Goal: Register for event/course

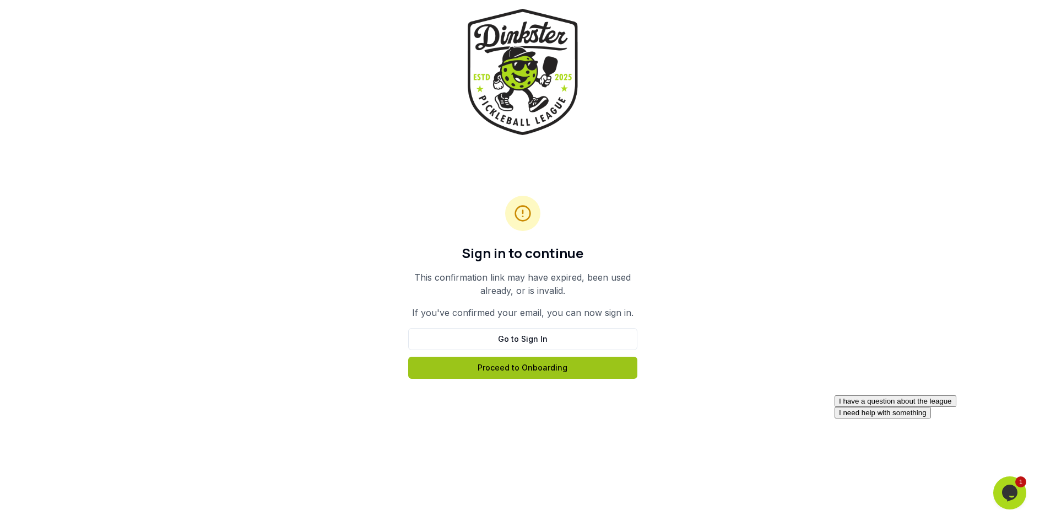
click at [509, 369] on link "Proceed to Onboarding" at bounding box center [522, 367] width 229 height 22
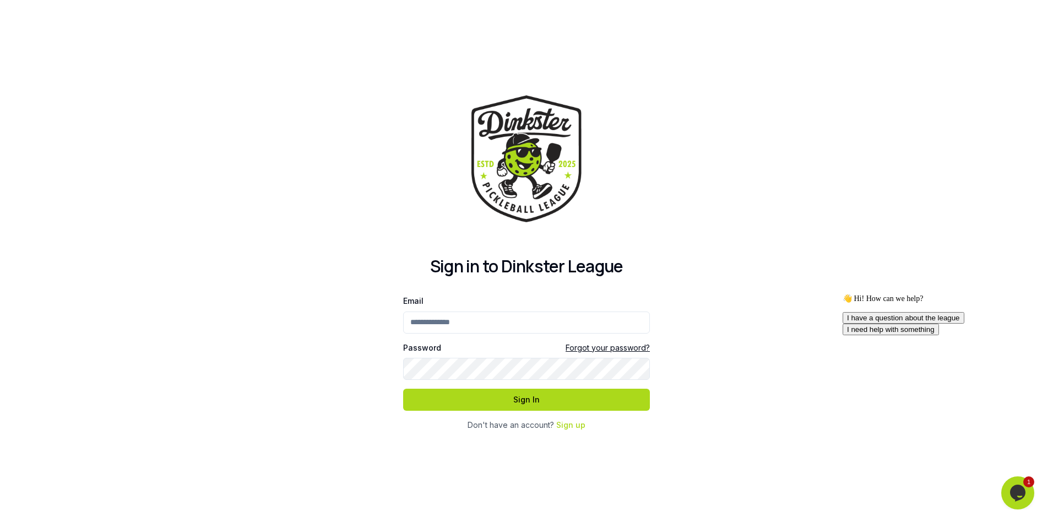
click at [459, 321] on input "Email" at bounding box center [526, 322] width 247 height 22
type input "**********"
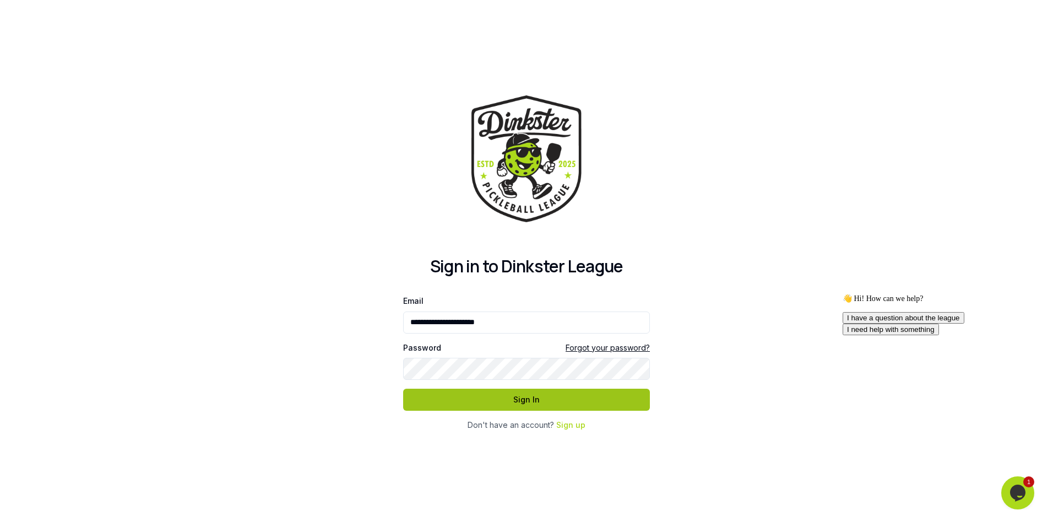
click at [516, 396] on button "Sign In" at bounding box center [526, 399] width 247 height 22
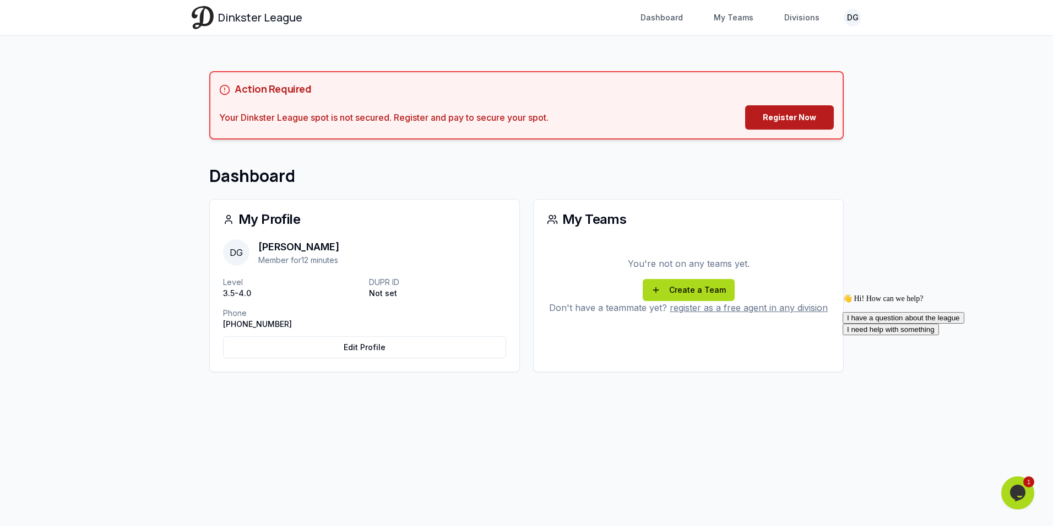
click at [811, 117] on link "Register Now" at bounding box center [789, 117] width 89 height 24
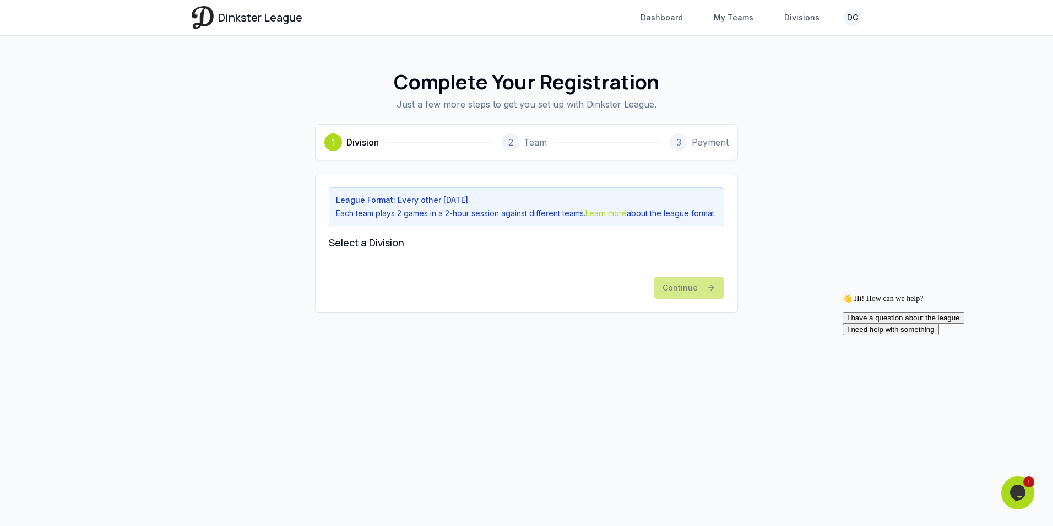
click at [706, 296] on div "Continue" at bounding box center [527, 283] width 396 height 31
click at [602, 269] on div "League Format: Every other [DATE] Each team plays 2 games in a 2-hour session a…" at bounding box center [527, 242] width 396 height 111
click at [812, 370] on div "Dinkster League Dashboard My Teams Divisions DG Toggle navigation menu Dashboar…" at bounding box center [526, 263] width 1053 height 526
drag, startPoint x: 367, startPoint y: 136, endPoint x: 370, endPoint y: 179, distance: 43.6
click at [367, 136] on span "Division" at bounding box center [363, 142] width 33 height 13
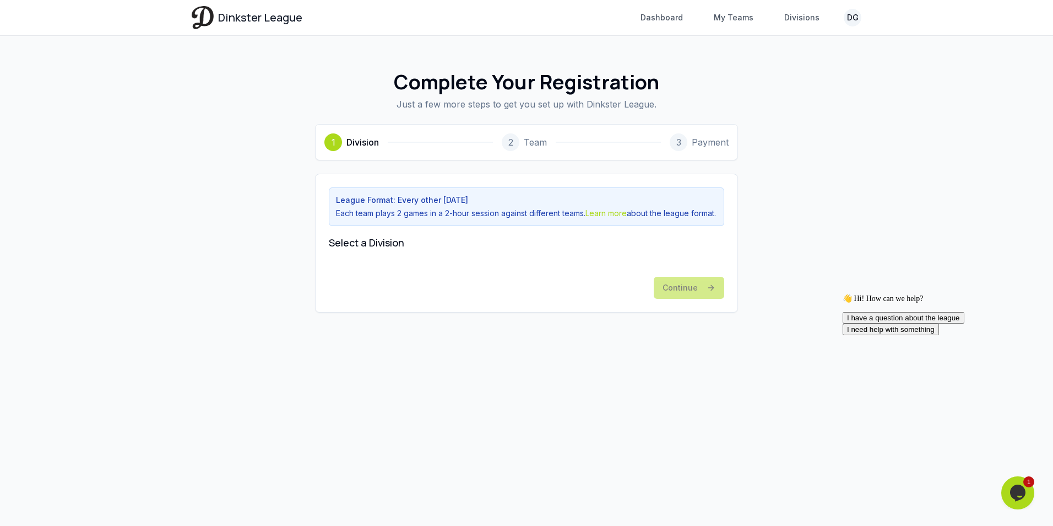
click at [358, 210] on p "Each team plays 2 games in a 2-hour session against different teams. Learn more…" at bounding box center [526, 213] width 381 height 11
click at [364, 267] on div "League Format: Every other [DATE] Each team plays 2 games in a 2-hour session a…" at bounding box center [527, 242] width 396 height 111
click at [529, 299] on div "Continue" at bounding box center [527, 283] width 396 height 31
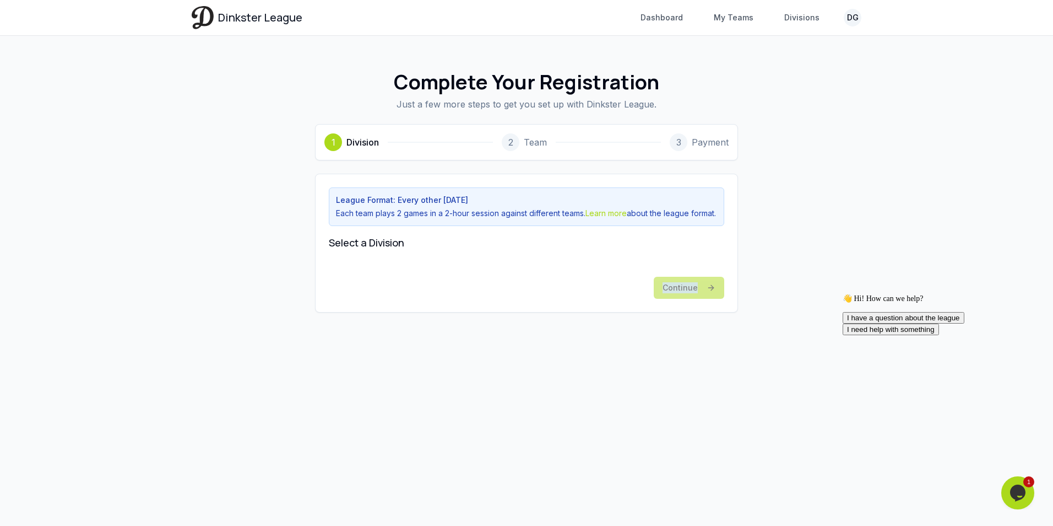
click at [529, 299] on div "Continue" at bounding box center [527, 283] width 396 height 31
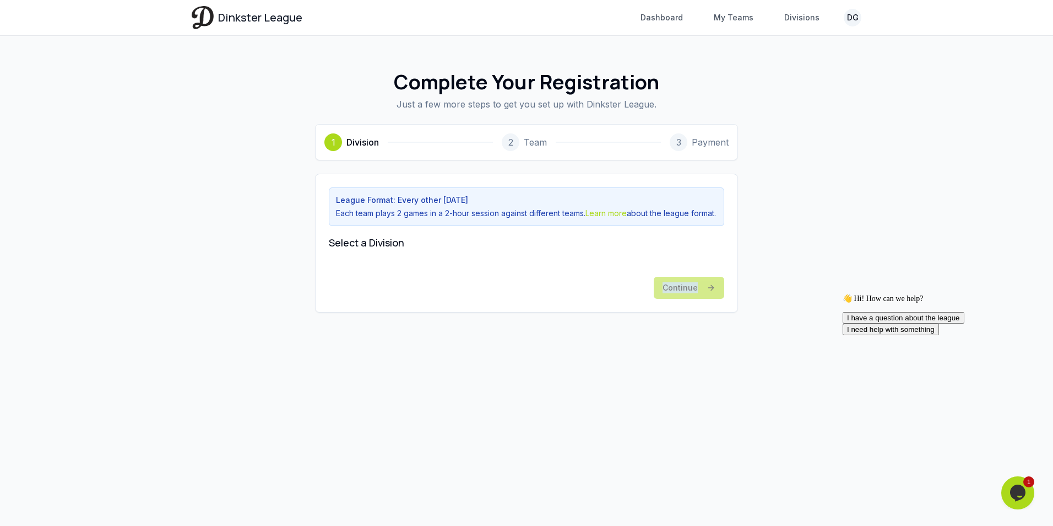
click at [693, 299] on div "Continue" at bounding box center [527, 283] width 396 height 31
click at [801, 14] on link "Divisions" at bounding box center [802, 18] width 48 height 20
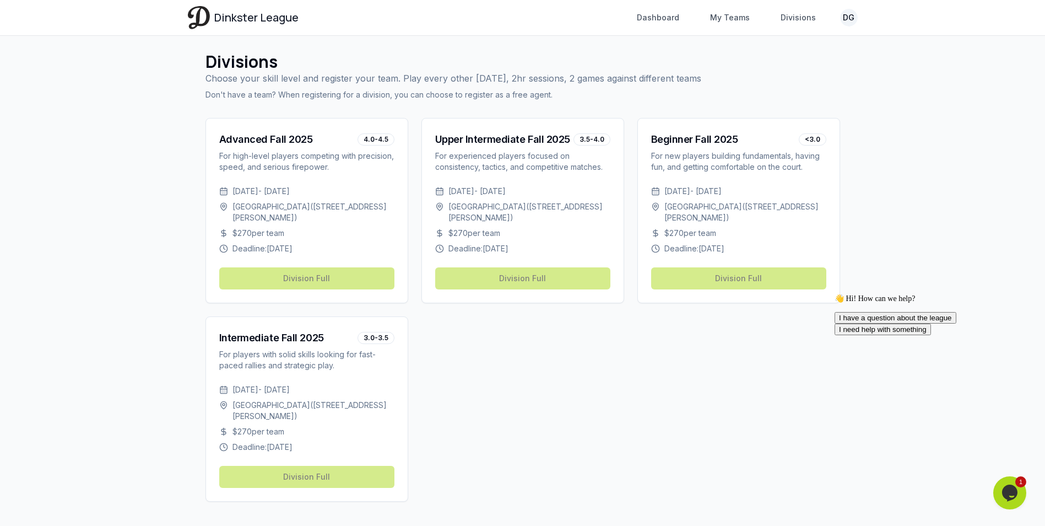
scroll to position [30, 0]
